Goal: Navigation & Orientation: Find specific page/section

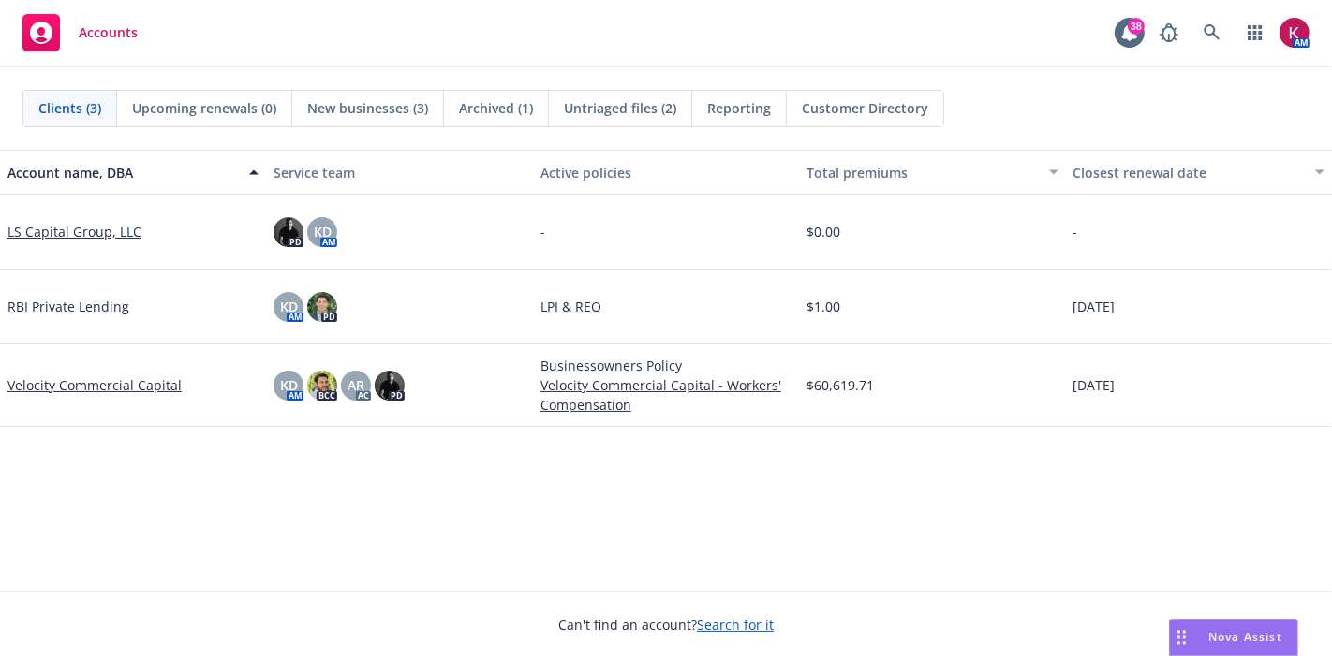
click at [56, 383] on link "Velocity Commercial Capital" at bounding box center [94, 385] width 174 height 20
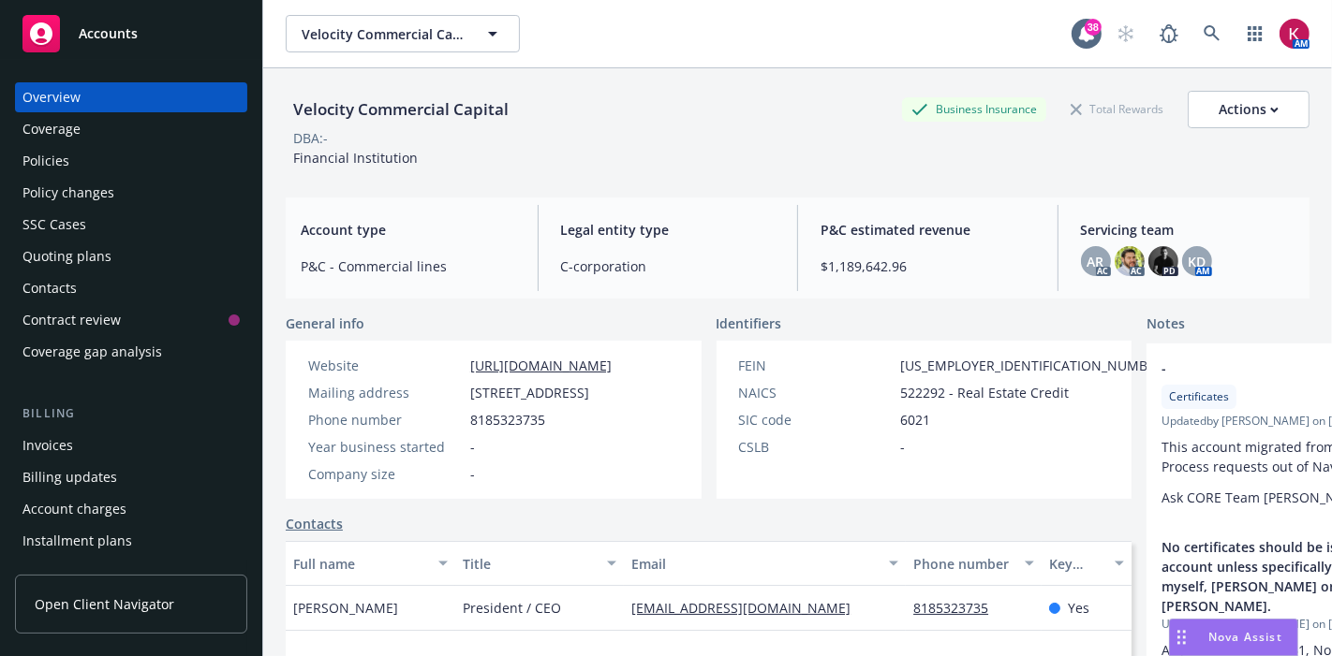
click at [77, 166] on div "Policies" at bounding box center [130, 161] width 217 height 30
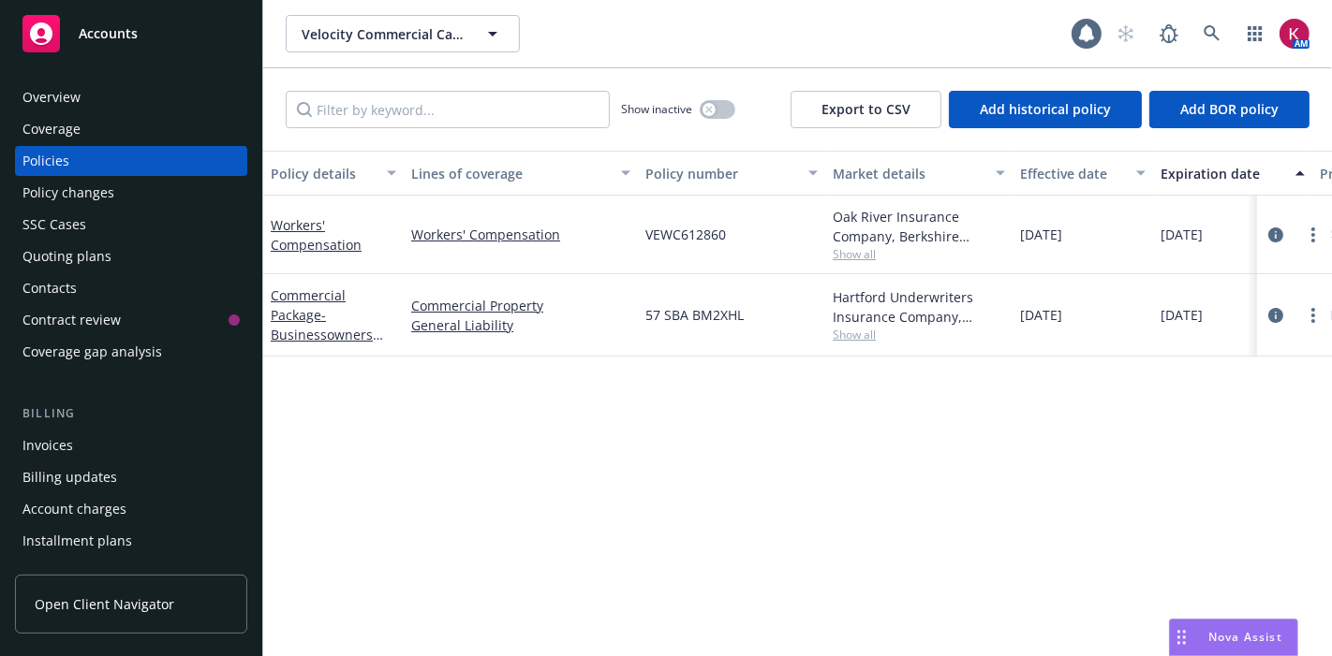
click at [85, 442] on div "Invoices" at bounding box center [130, 446] width 217 height 30
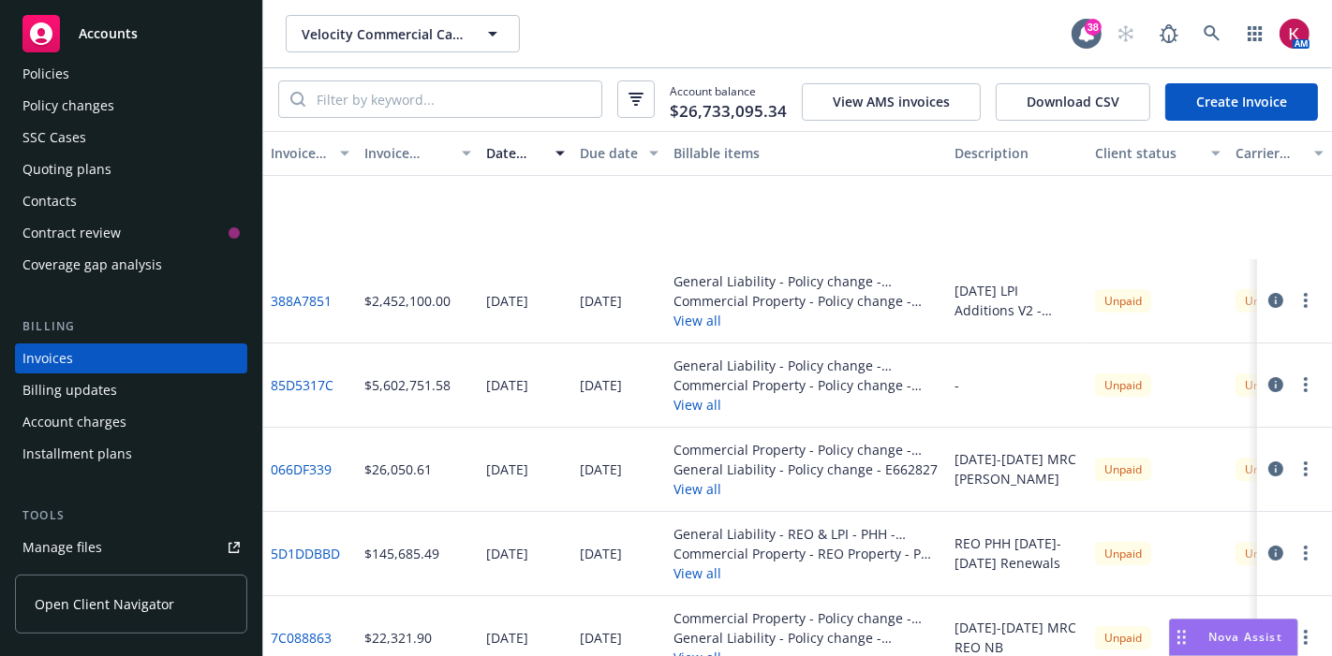
scroll to position [278, 0]
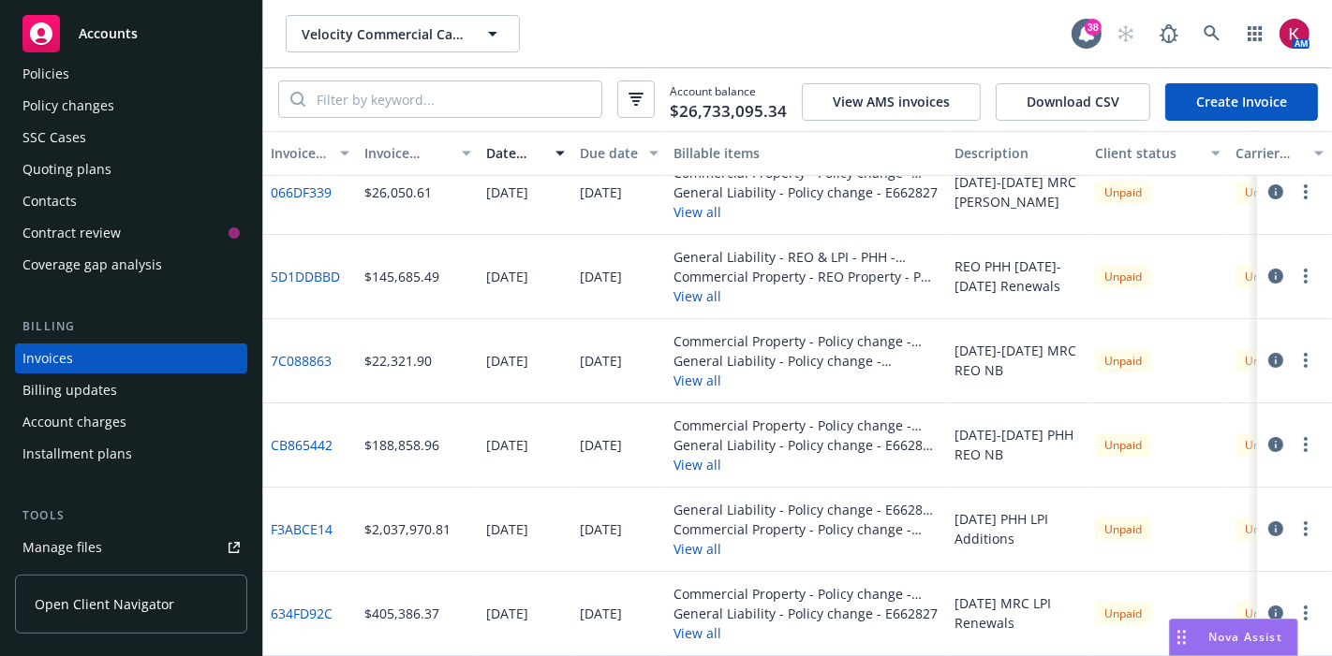
click at [32, 74] on div "Policies" at bounding box center [45, 74] width 47 height 30
